Goal: Transaction & Acquisition: Purchase product/service

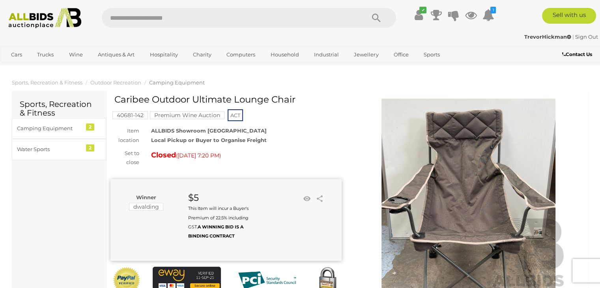
click at [416, 15] on icon at bounding box center [419, 15] width 8 height 14
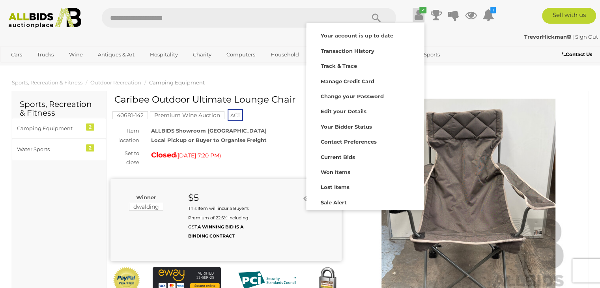
click at [338, 185] on strong "Lost Items" at bounding box center [334, 187] width 29 height 6
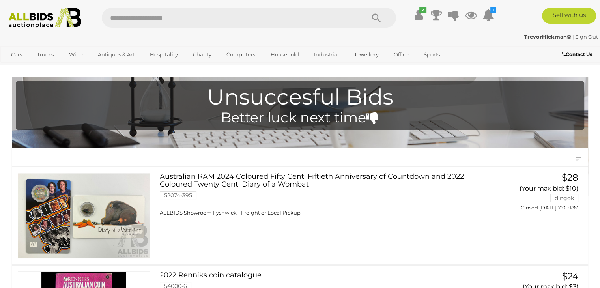
click at [261, 22] on input "text" at bounding box center [229, 18] width 255 height 20
type input "****"
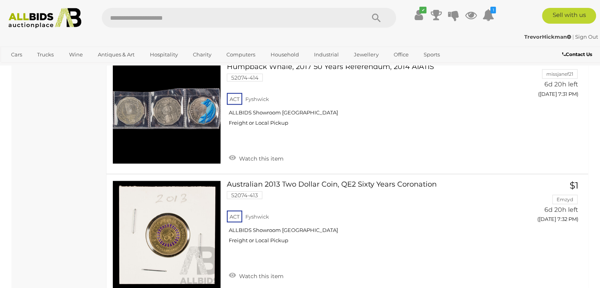
scroll to position [4783, 0]
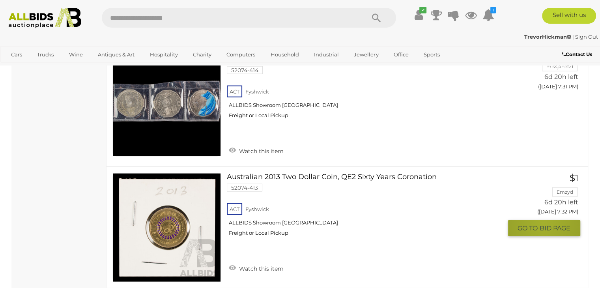
click at [543, 220] on button "GO TO BID PAGE" at bounding box center [544, 228] width 73 height 16
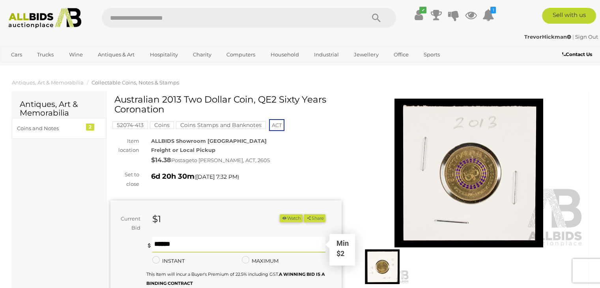
click at [202, 245] on input "text" at bounding box center [239, 245] width 174 height 16
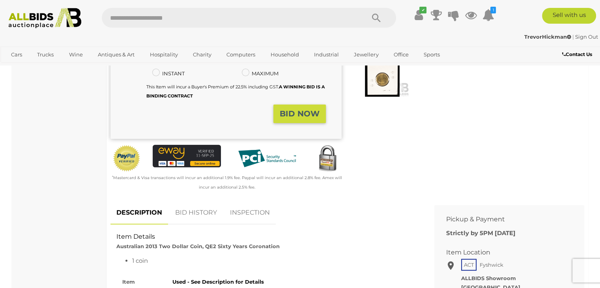
type input "**"
click at [305, 114] on strong "BID NOW" at bounding box center [300, 113] width 40 height 9
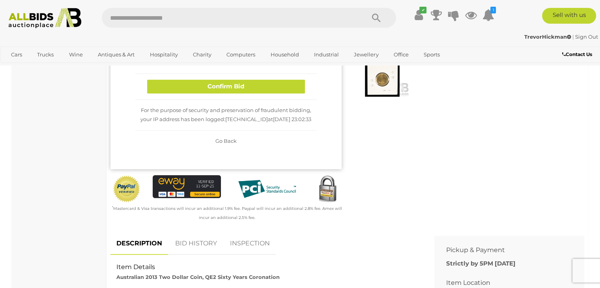
click at [234, 94] on div "Confirm Bid" at bounding box center [225, 87] width 181 height 26
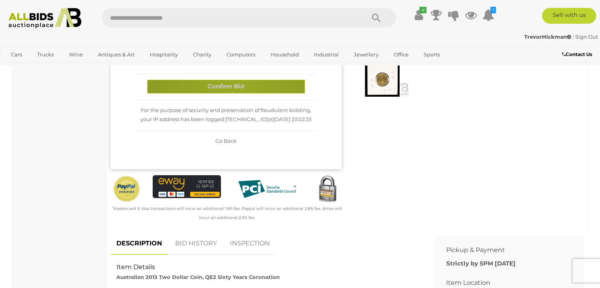
click at [232, 88] on button "Confirm Bid" at bounding box center [226, 87] width 158 height 14
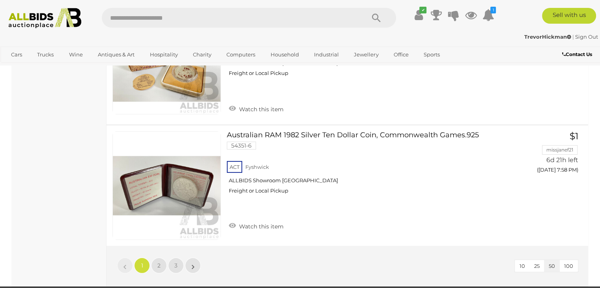
scroll to position [6102, 0]
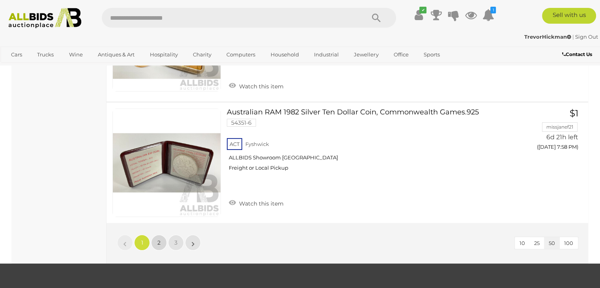
click at [163, 235] on link "2" at bounding box center [159, 243] width 16 height 16
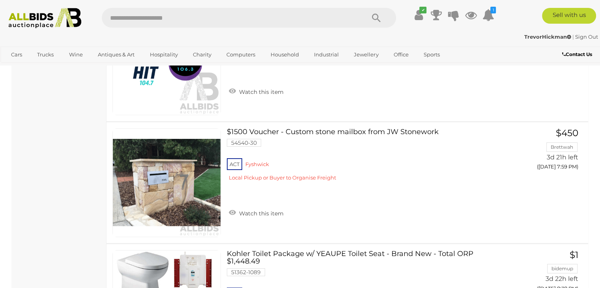
scroll to position [2777, 0]
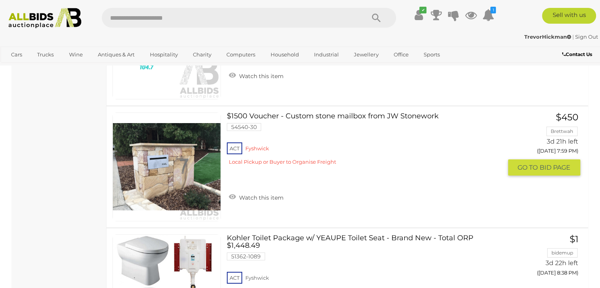
click at [344, 112] on link "$1500 Voucher - Custom stone mailbox from JW Stonework 54540-30 ACT Fyshwick" at bounding box center [367, 141] width 269 height 59
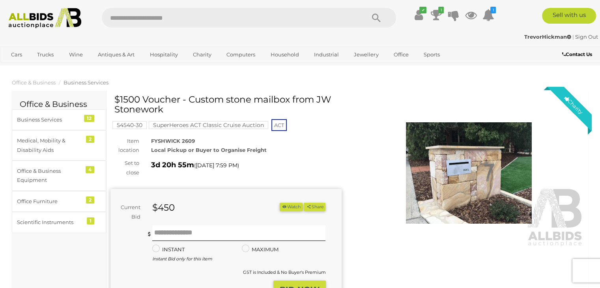
click at [459, 188] on img at bounding box center [469, 173] width 231 height 149
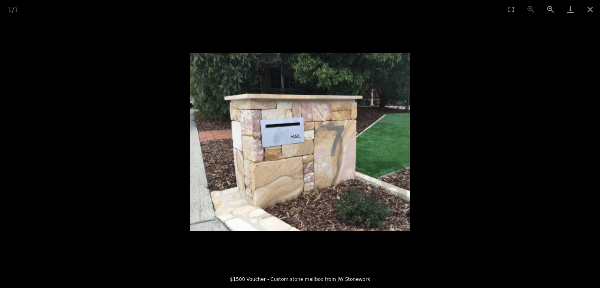
click at [361, 139] on img at bounding box center [300, 142] width 220 height 178
click at [589, 10] on button "Close gallery" at bounding box center [590, 9] width 20 height 19
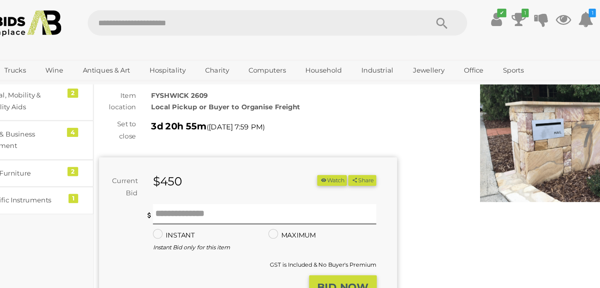
scroll to position [28, 0]
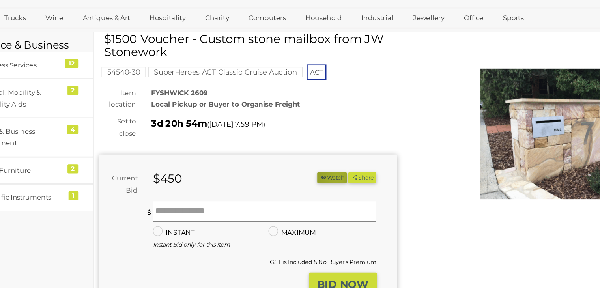
click at [292, 177] on button "Watch" at bounding box center [291, 178] width 23 height 8
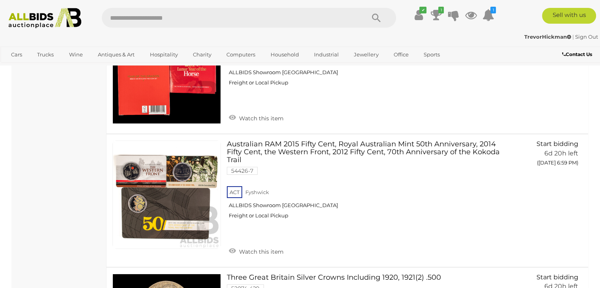
scroll to position [5605, 0]
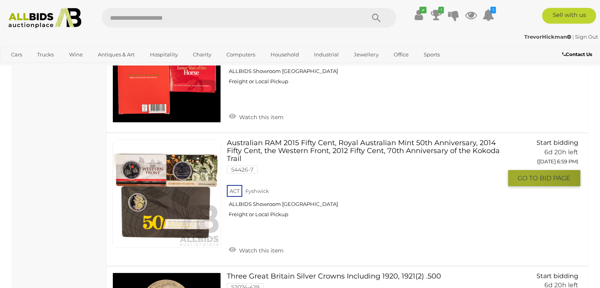
click at [524, 174] on span "GO TO" at bounding box center [529, 178] width 22 height 8
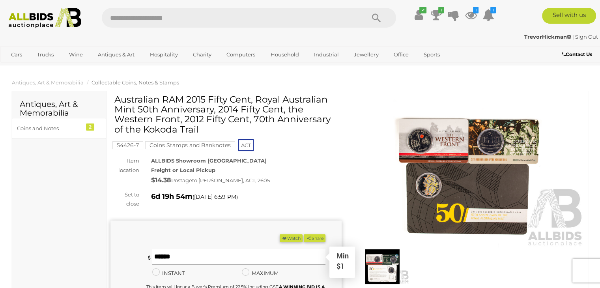
click at [162, 260] on input "text" at bounding box center [239, 257] width 174 height 16
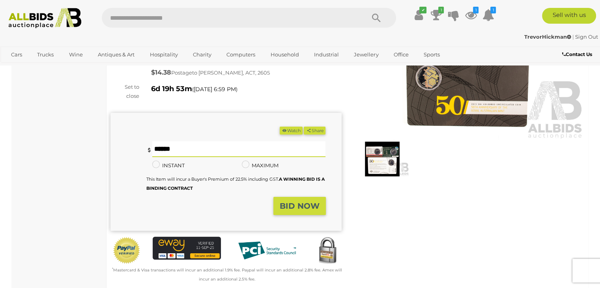
scroll to position [115, 0]
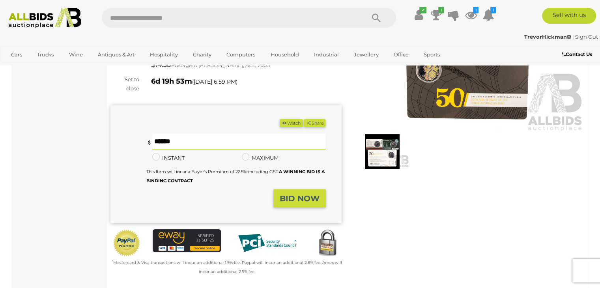
type input "**"
click at [301, 195] on strong "BID NOW" at bounding box center [300, 198] width 40 height 9
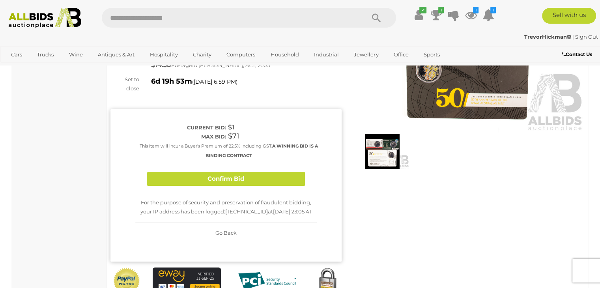
click at [258, 175] on button "Confirm Bid" at bounding box center [226, 179] width 158 height 14
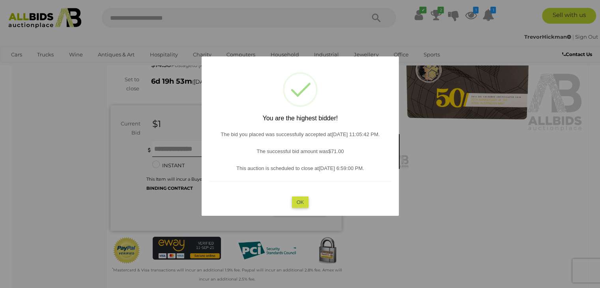
click at [303, 204] on button "OK" at bounding box center [300, 201] width 17 height 11
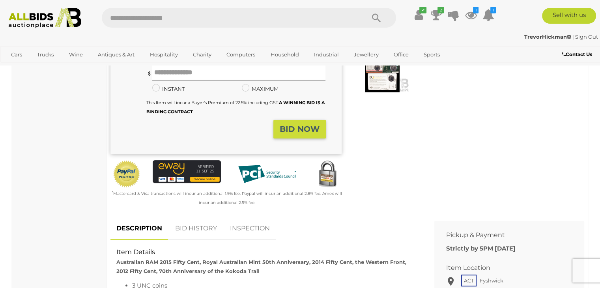
scroll to position [363, 0]
